Goal: Task Accomplishment & Management: Use online tool/utility

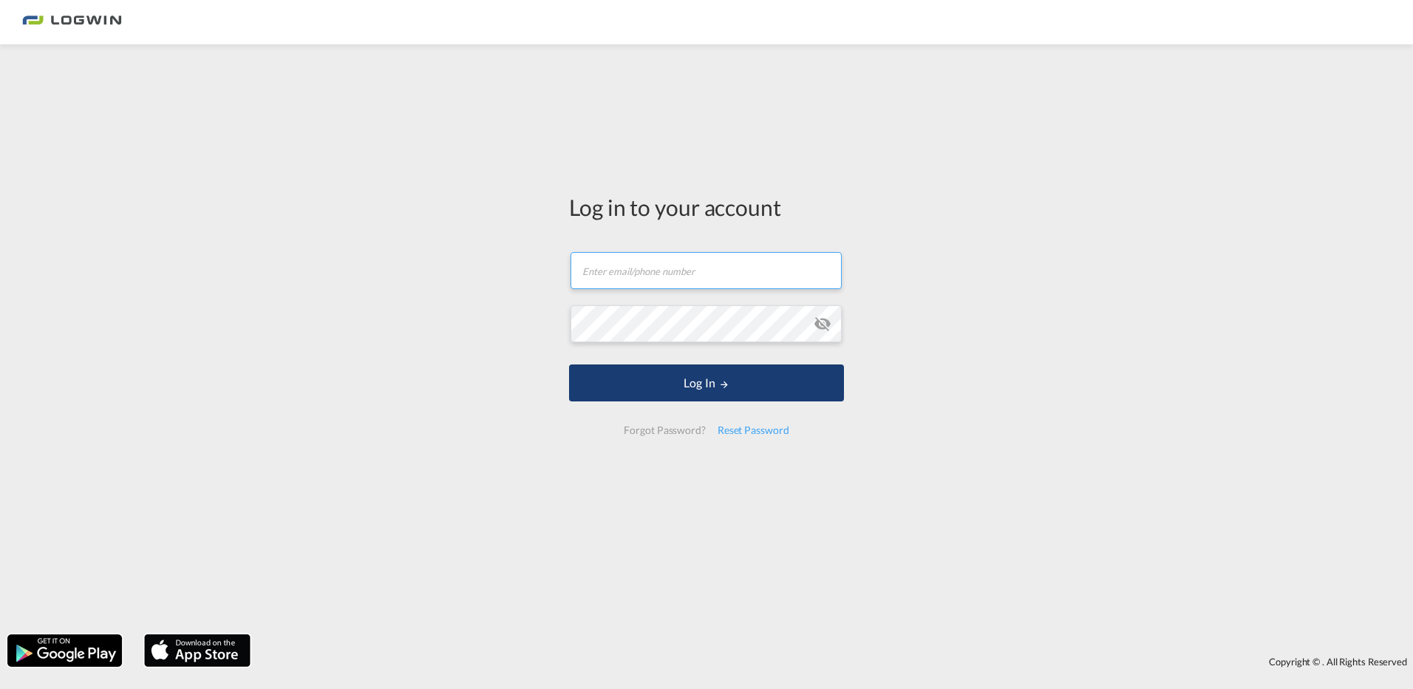
type input "[PERSON_NAME][EMAIL_ADDRESS][PERSON_NAME][DOMAIN_NAME]"
click at [691, 386] on button "Log In" at bounding box center [706, 382] width 275 height 37
